Goal: Task Accomplishment & Management: Complete application form

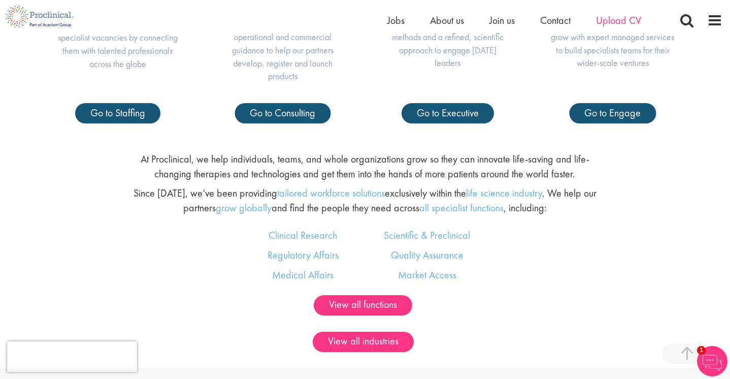
scroll to position [515, 0]
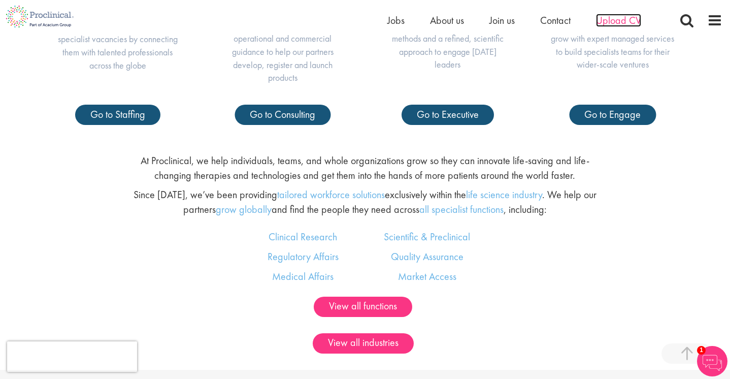
click at [611, 19] on span "Upload CV" at bounding box center [618, 20] width 45 height 13
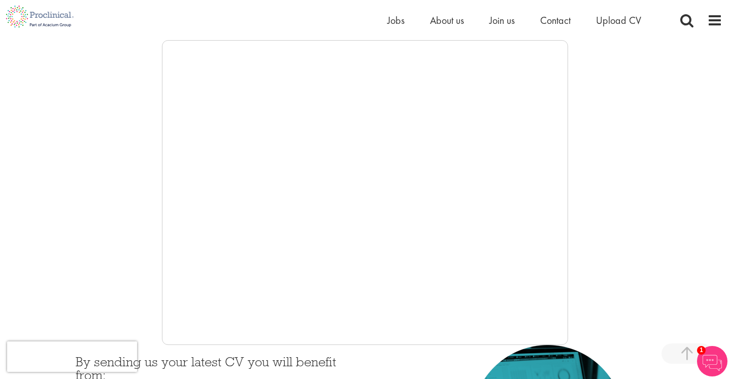
scroll to position [148, 0]
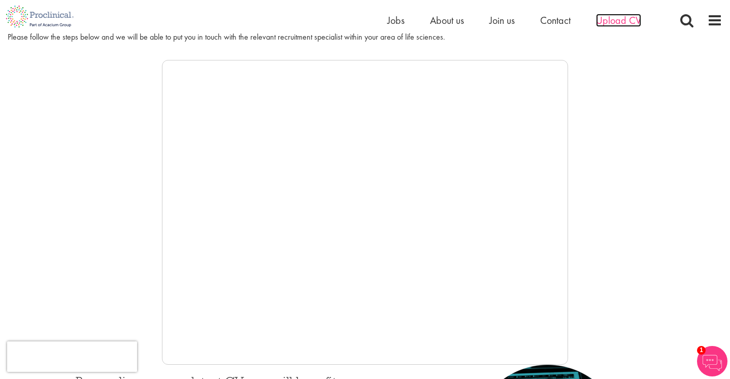
click at [619, 16] on span "Upload CV" at bounding box center [618, 20] width 45 height 13
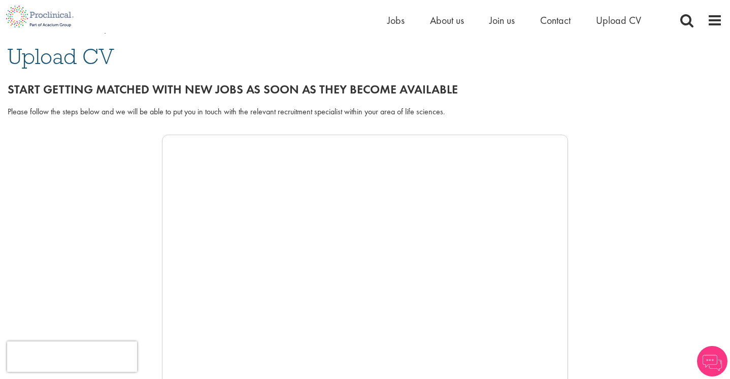
scroll to position [74, 0]
click at [441, 22] on span "About us" at bounding box center [447, 20] width 34 height 13
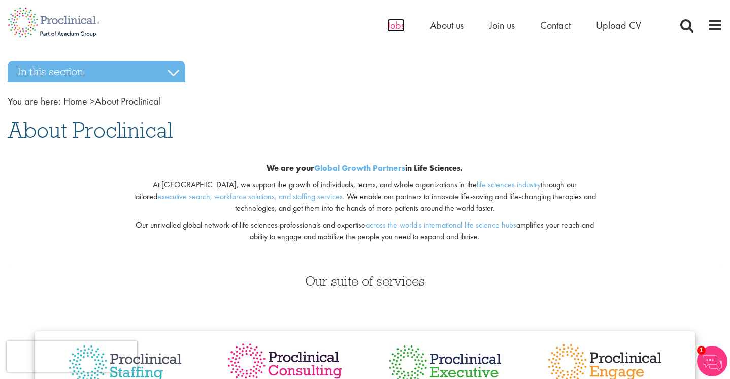
click at [399, 27] on span "Jobs" at bounding box center [395, 25] width 17 height 13
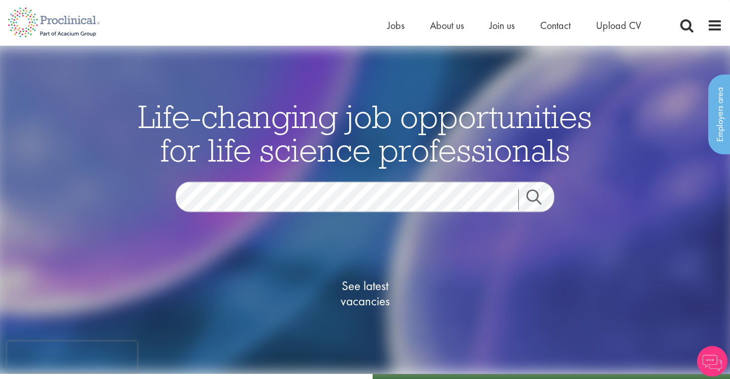
click at [516, 25] on ul "Home Jobs About us Join us Contact Upload CV" at bounding box center [526, 25] width 279 height 15
click at [496, 25] on span "Join us" at bounding box center [501, 25] width 25 height 13
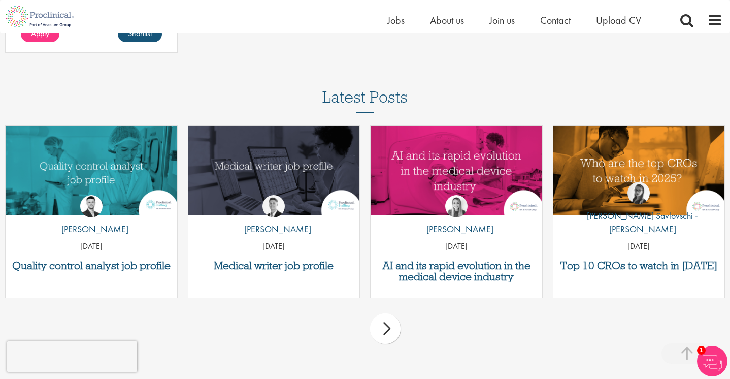
scroll to position [1481, 0]
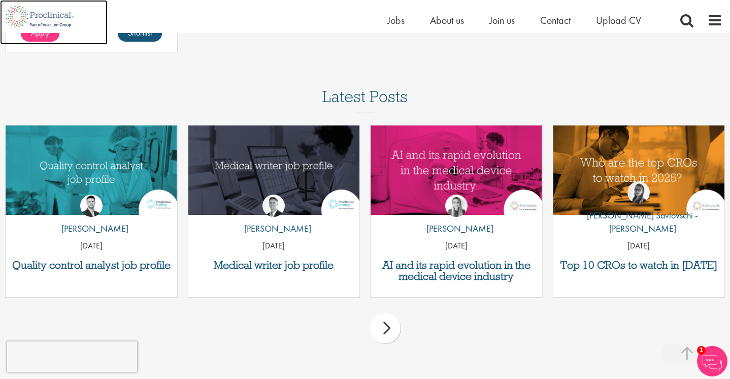
click at [37, 22] on img at bounding box center [40, 16] width 80 height 33
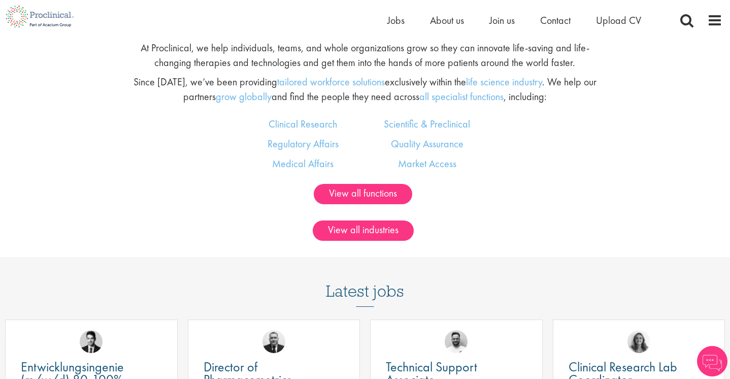
scroll to position [623, 0]
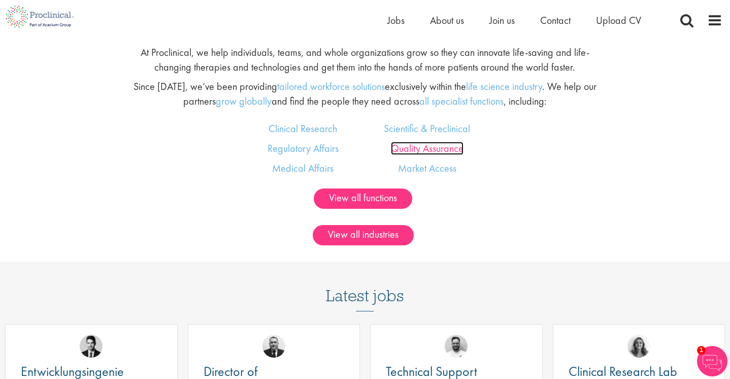
click at [411, 153] on link "Quality Assurance" at bounding box center [427, 148] width 73 height 13
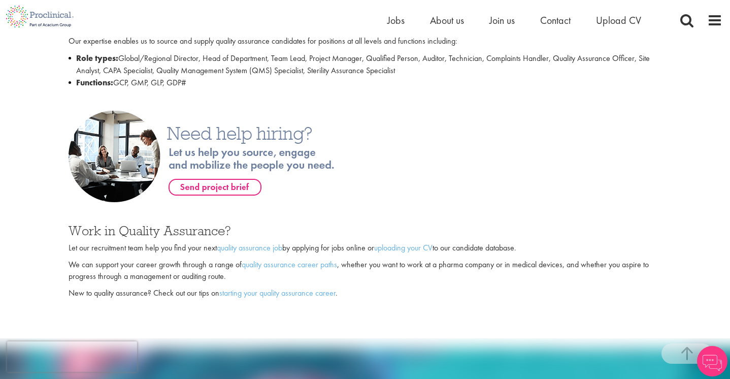
scroll to position [513, 0]
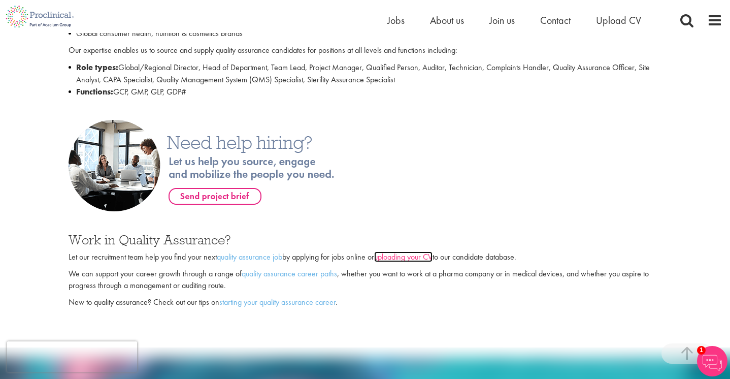
click at [420, 251] on link "uploading your CV" at bounding box center [403, 256] width 58 height 11
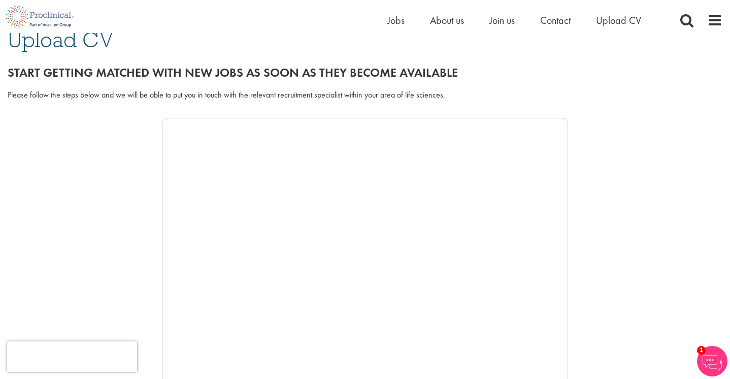
scroll to position [98, 0]
